Goal: Information Seeking & Learning: Learn about a topic

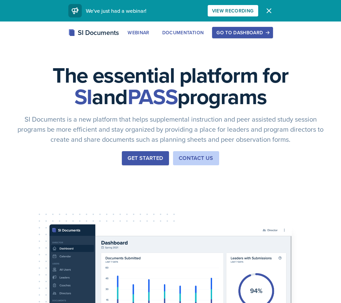
click at [239, 34] on div "Go to Dashboard" at bounding box center [242, 32] width 52 height 5
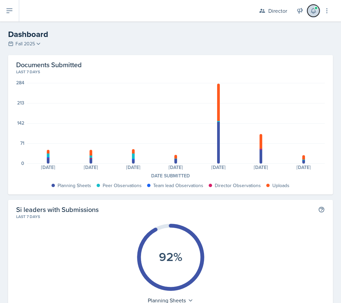
click at [312, 11] on icon at bounding box center [313, 10] width 7 height 7
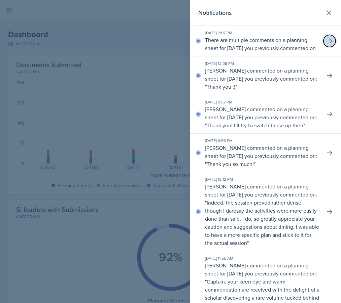
click at [326, 44] on icon at bounding box center [329, 41] width 7 height 7
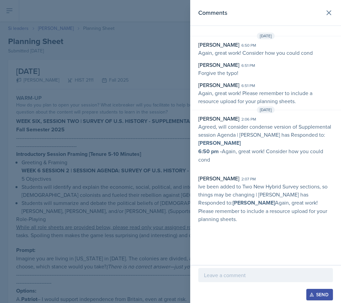
click at [119, 76] on div at bounding box center [170, 151] width 341 height 303
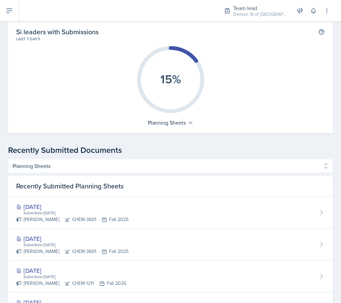
scroll to position [295, 0]
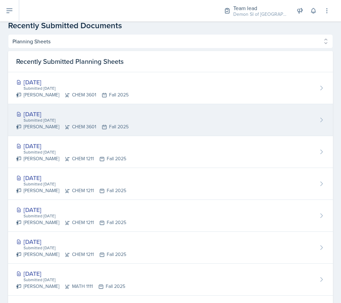
click at [56, 117] on div "[DATE]" at bounding box center [72, 114] width 112 height 9
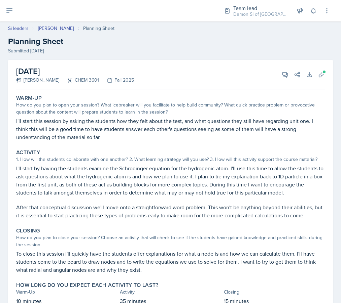
scroll to position [29, 0]
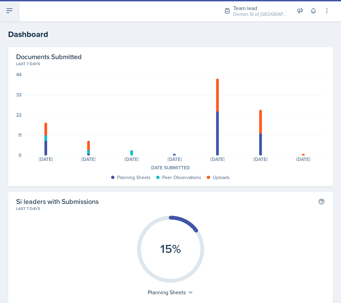
click at [15, 16] on button at bounding box center [9, 11] width 19 height 22
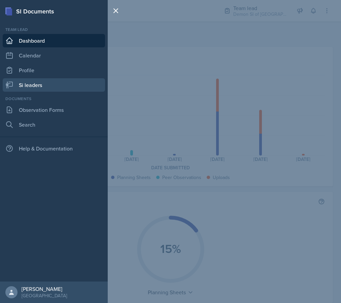
click at [57, 86] on link "Si leaders" at bounding box center [54, 84] width 102 height 13
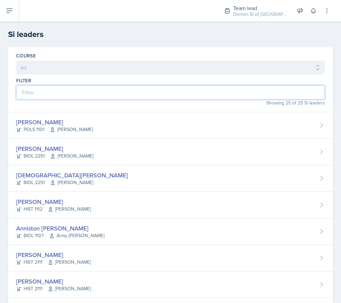
click at [122, 98] on input at bounding box center [170, 92] width 309 height 14
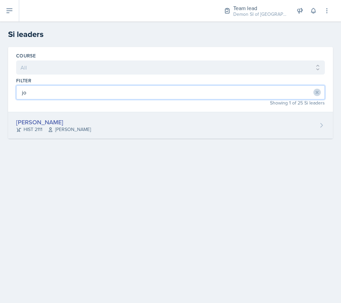
type input "jo"
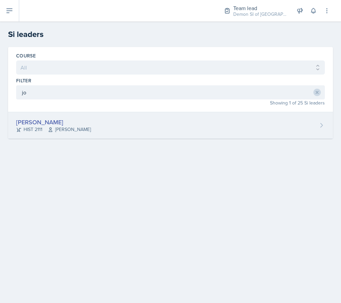
click at [19, 122] on div "[PERSON_NAME]" at bounding box center [53, 122] width 75 height 9
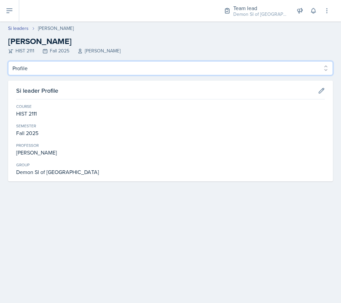
click at [99, 67] on select "Profile Planning Sheets Observation Forms Uploads" at bounding box center [170, 68] width 325 height 14
select select "Planning Sheets"
click at [8, 61] on select "Profile Planning Sheets Observation Forms Uploads" at bounding box center [170, 68] width 325 height 14
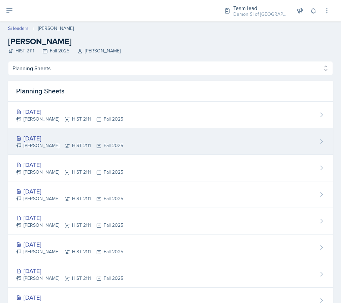
click at [88, 146] on div "[PERSON_NAME] HIST 2111 Fall 2025" at bounding box center [69, 145] width 107 height 7
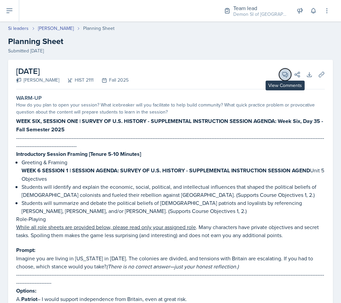
click at [287, 73] on span at bounding box center [287, 72] width 3 height 3
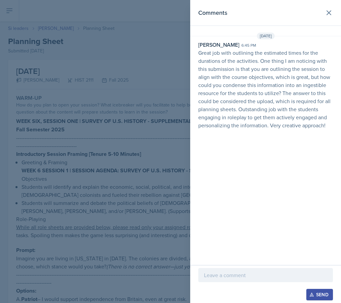
click at [158, 151] on div at bounding box center [170, 151] width 341 height 303
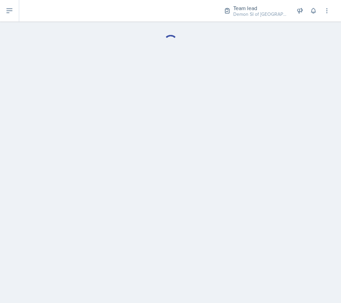
select select "Planning Sheets"
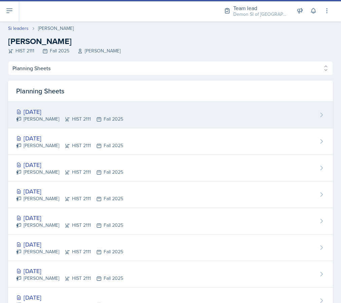
click at [99, 105] on div "[DATE] [PERSON_NAME] HIST 2111 Fall 2025" at bounding box center [170, 115] width 325 height 27
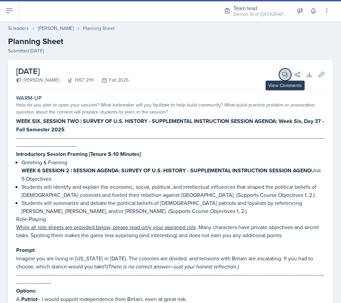
click at [286, 73] on span at bounding box center [287, 72] width 3 height 3
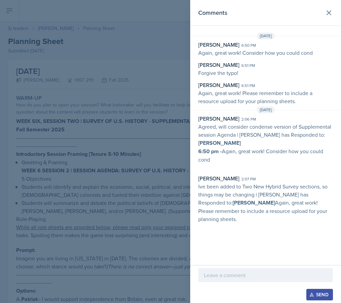
click at [273, 138] on p "Agreed, will consider condense version of Supplemental session Agenda | [PERSON…" at bounding box center [265, 135] width 135 height 25
click at [262, 109] on span "[DATE]" at bounding box center [266, 110] width 18 height 7
click at [225, 161] on p "6:50 pm - Again, great work! Consider how you could cond" at bounding box center [265, 155] width 135 height 16
click at [165, 138] on div at bounding box center [170, 151] width 341 height 303
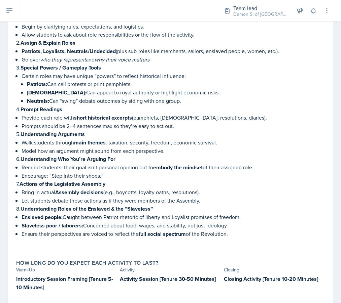
scroll to position [994, 0]
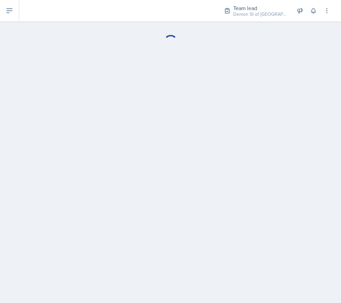
select select "Planning Sheets"
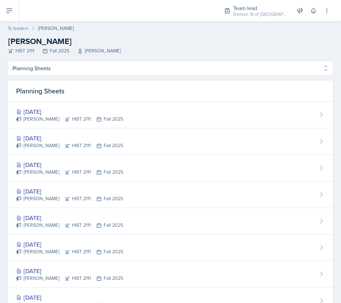
click at [11, 27] on link "Si leaders" at bounding box center [18, 28] width 21 height 7
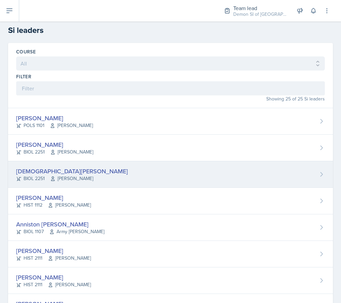
scroll to position [7, 0]
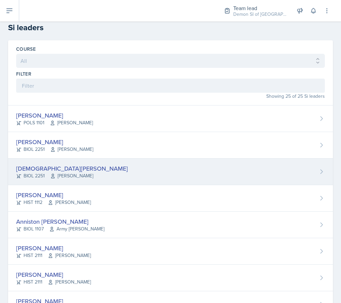
click at [73, 171] on div "[DEMOGRAPHIC_DATA][PERSON_NAME]" at bounding box center [72, 168] width 112 height 9
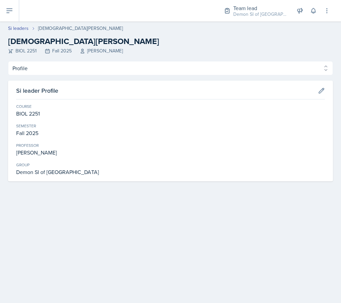
click at [90, 80] on div "Profile Planning Sheets Observation Forms Uploads Profile Planning Sheets Obser…" at bounding box center [170, 121] width 325 height 120
click at [90, 75] on div "Profile Planning Sheets Observation Forms Uploads Profile Planning Sheets Obser…" at bounding box center [170, 121] width 325 height 120
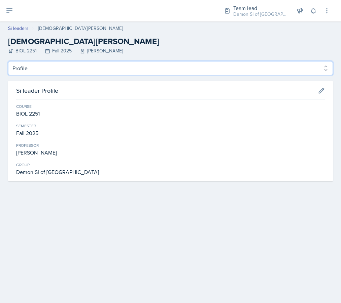
click at [91, 70] on select "Profile Planning Sheets Observation Forms Uploads" at bounding box center [170, 68] width 325 height 14
select select "Planning Sheets"
click at [8, 61] on select "Profile Planning Sheets Observation Forms Uploads" at bounding box center [170, 68] width 325 height 14
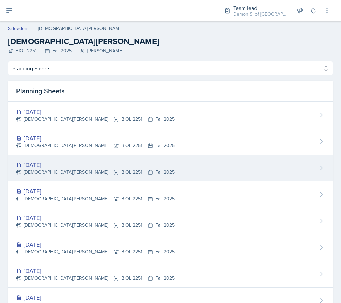
click at [94, 167] on div "[DATE]" at bounding box center [95, 164] width 158 height 9
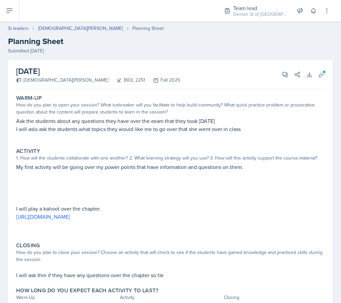
select select "Planning Sheets"
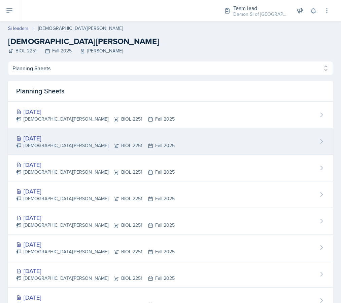
click at [150, 136] on div "[DATE] [PERSON_NAME] BIOL 2251 Fall 2025" at bounding box center [170, 142] width 325 height 27
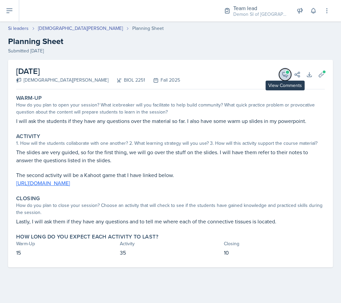
click at [282, 76] on icon at bounding box center [285, 74] width 7 height 7
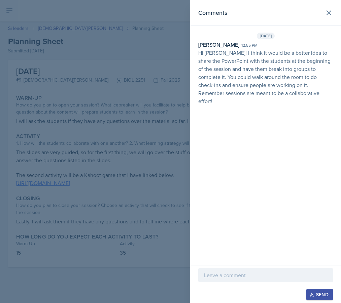
drag, startPoint x: 114, startPoint y: 37, endPoint x: 114, endPoint y: 33, distance: 3.4
click at [114, 37] on div at bounding box center [170, 151] width 341 height 303
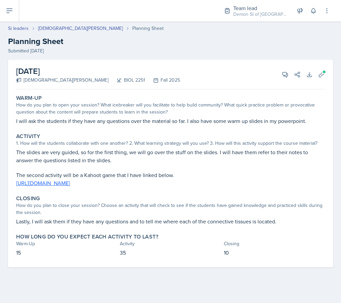
click at [321, 68] on div "[DATE] [PERSON_NAME] BIOL 2251 Fall 2025 View Comments Comments [DATE] [PERSON_…" at bounding box center [170, 75] width 309 height 30
click at [321, 71] on icon at bounding box center [321, 74] width 7 height 7
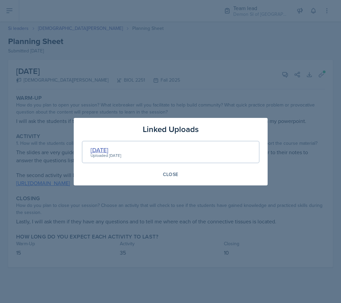
click at [111, 149] on div "[DATE]" at bounding box center [106, 150] width 31 height 9
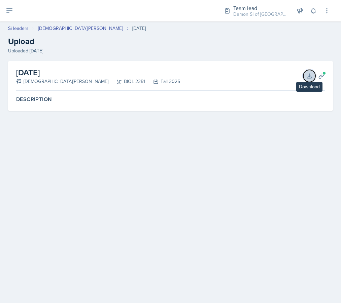
click at [311, 77] on icon at bounding box center [309, 76] width 7 height 7
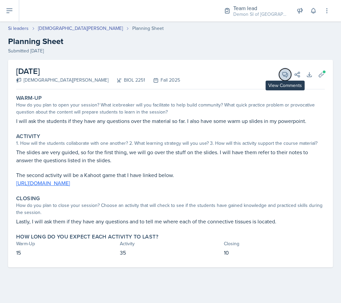
click at [285, 76] on icon at bounding box center [285, 74] width 5 height 5
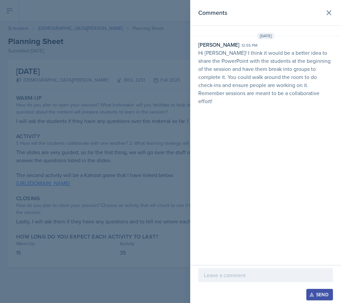
click at [31, 92] on div at bounding box center [170, 151] width 341 height 303
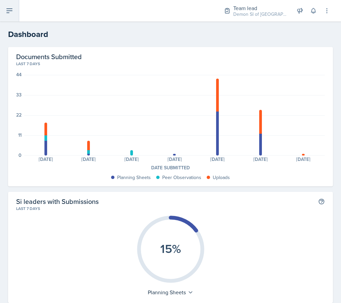
click at [6, 10] on icon at bounding box center [9, 11] width 8 height 8
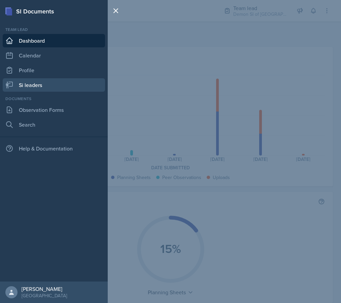
click at [49, 86] on link "Si leaders" at bounding box center [54, 84] width 102 height 13
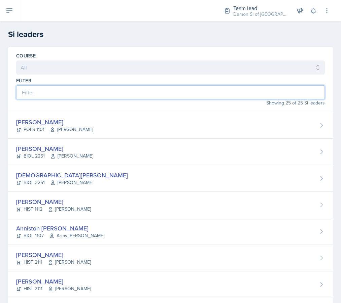
click at [62, 88] on input at bounding box center [170, 92] width 309 height 14
type input "x"
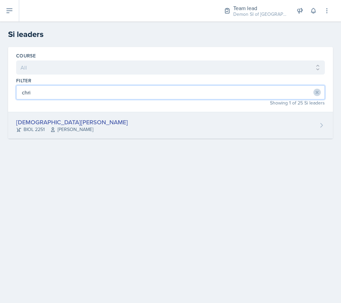
type input "chri"
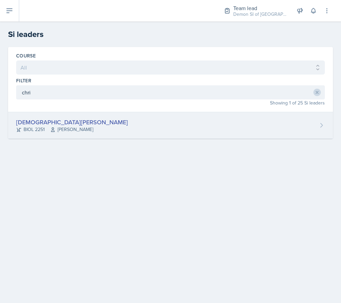
click at [47, 126] on div "[DEMOGRAPHIC_DATA][PERSON_NAME]" at bounding box center [72, 122] width 112 height 9
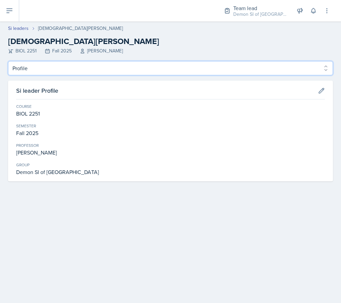
click at [81, 71] on select "Profile Planning Sheets Observation Forms Uploads" at bounding box center [170, 68] width 325 height 14
select select "Planning Sheets"
click at [8, 61] on select "Profile Planning Sheets Observation Forms Uploads" at bounding box center [170, 68] width 325 height 14
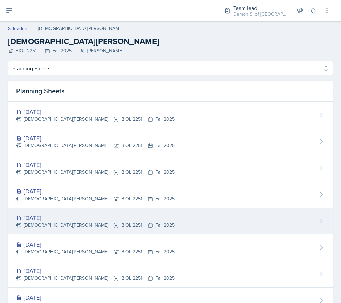
click at [56, 222] on div "[DATE]" at bounding box center [95, 218] width 158 height 9
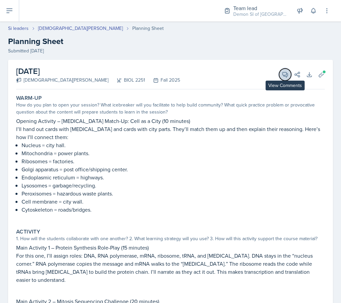
click at [283, 72] on icon at bounding box center [285, 74] width 5 height 5
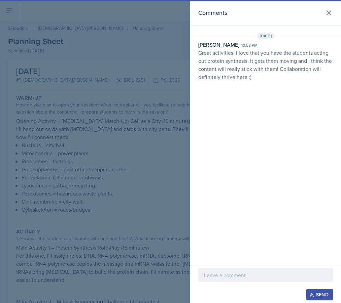
click at [177, 124] on div at bounding box center [170, 151] width 341 height 303
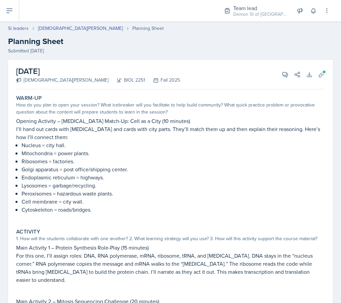
select select "Planning Sheets"
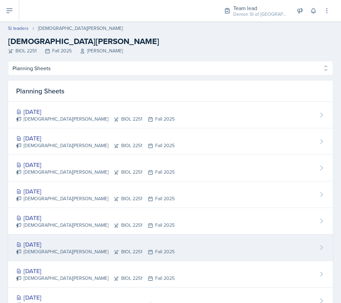
click at [112, 243] on div "[DATE]" at bounding box center [95, 244] width 158 height 9
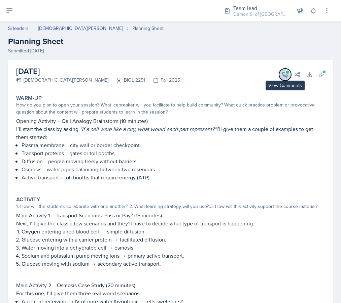
click at [284, 72] on icon at bounding box center [285, 74] width 7 height 7
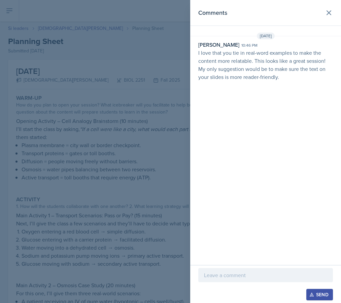
click at [144, 98] on div at bounding box center [170, 151] width 341 height 303
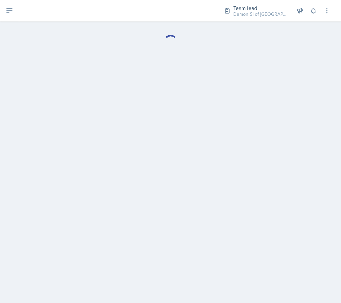
select select "Planning Sheets"
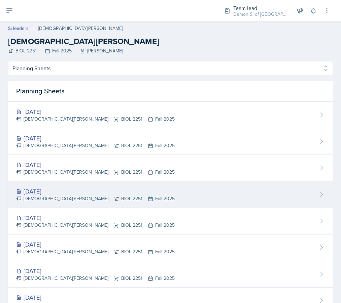
click at [68, 199] on div "Christian Black BIOL 2251 Fall 2025" at bounding box center [95, 198] width 158 height 7
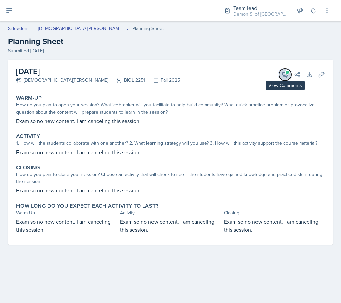
click at [286, 73] on span at bounding box center [287, 72] width 3 height 3
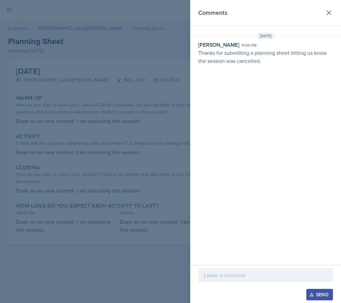
click at [100, 136] on div at bounding box center [170, 151] width 341 height 303
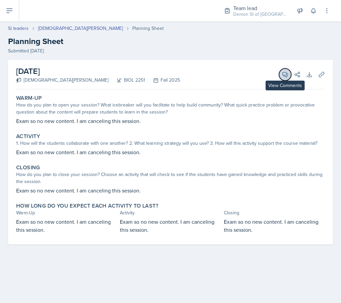
click at [284, 69] on button "View Comments" at bounding box center [285, 75] width 12 height 12
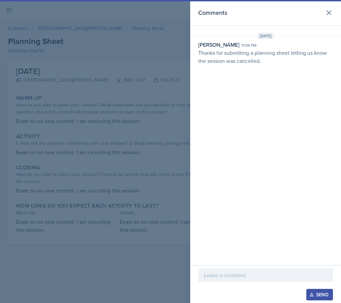
click at [133, 154] on div at bounding box center [170, 151] width 341 height 303
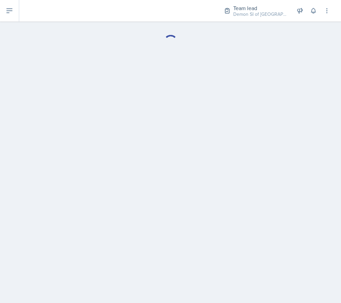
select select "Planning Sheets"
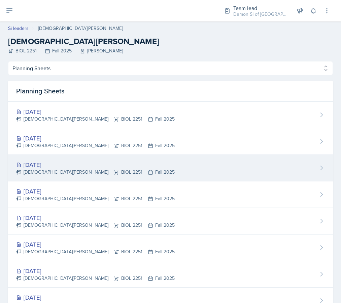
click at [49, 162] on div "[DATE]" at bounding box center [95, 164] width 158 height 9
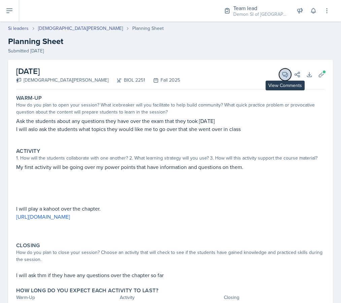
click at [282, 73] on icon at bounding box center [285, 74] width 7 height 7
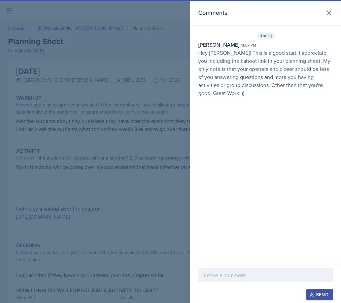
click at [163, 147] on div at bounding box center [170, 151] width 341 height 303
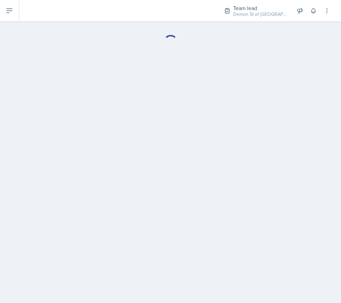
select select "Planning Sheets"
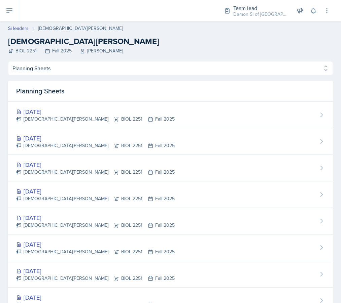
scroll to position [27, 0]
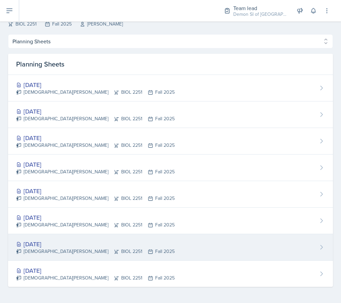
click at [51, 243] on div "[DATE]" at bounding box center [95, 244] width 158 height 9
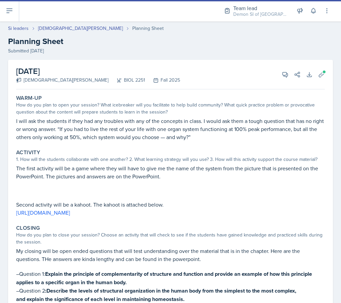
select select "Planning Sheets"
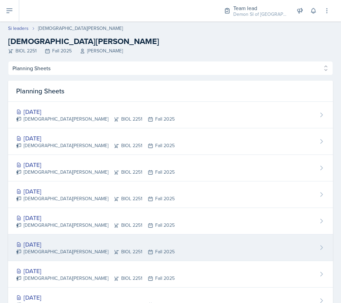
click at [39, 243] on div "[DATE]" at bounding box center [95, 244] width 158 height 9
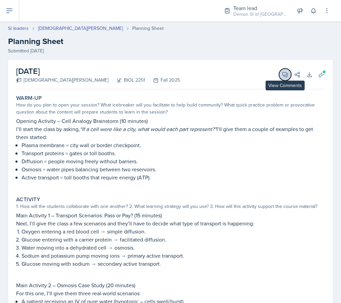
click at [287, 75] on icon at bounding box center [285, 74] width 7 height 7
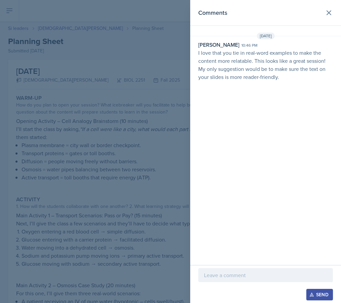
click at [129, 55] on div at bounding box center [170, 151] width 341 height 303
